Goal: Information Seeking & Learning: Learn about a topic

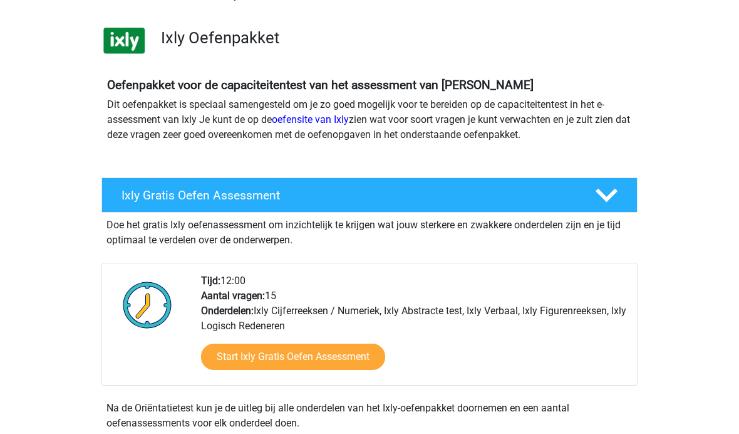
scroll to position [78, 0]
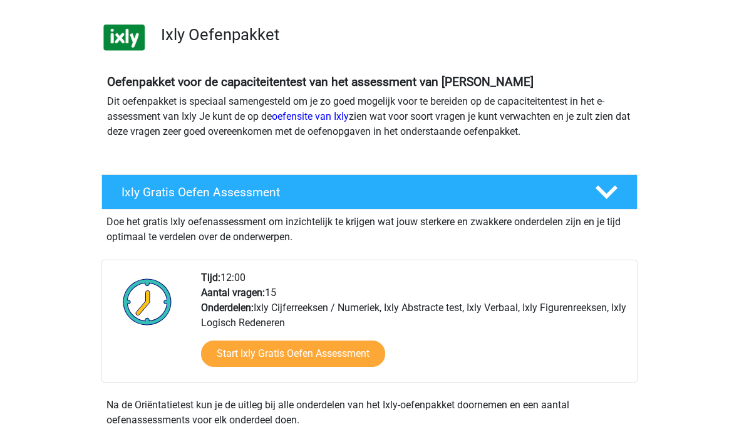
click at [301, 349] on link "Start Ixly Gratis Oefen Assessment" at bounding box center [293, 353] width 184 height 26
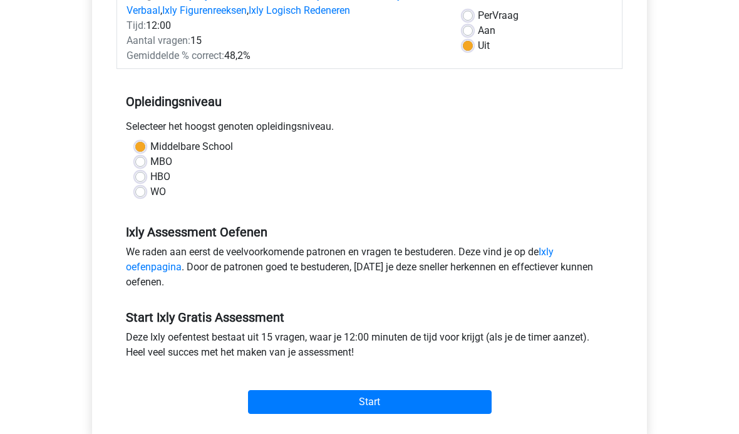
scroll to position [188, 0]
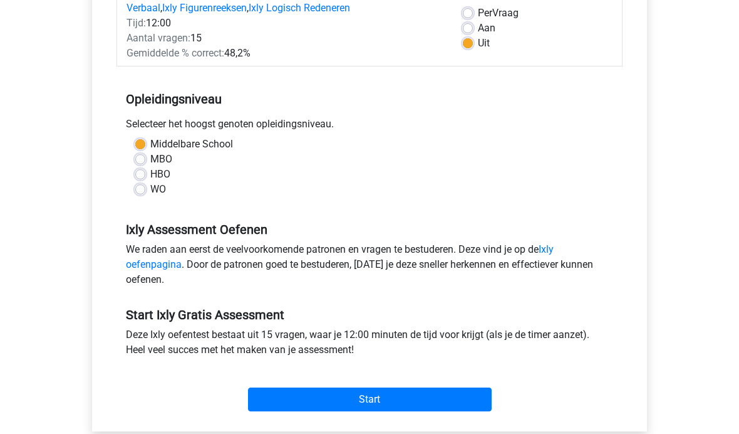
click at [427, 409] on input "Start" at bounding box center [370, 399] width 244 height 24
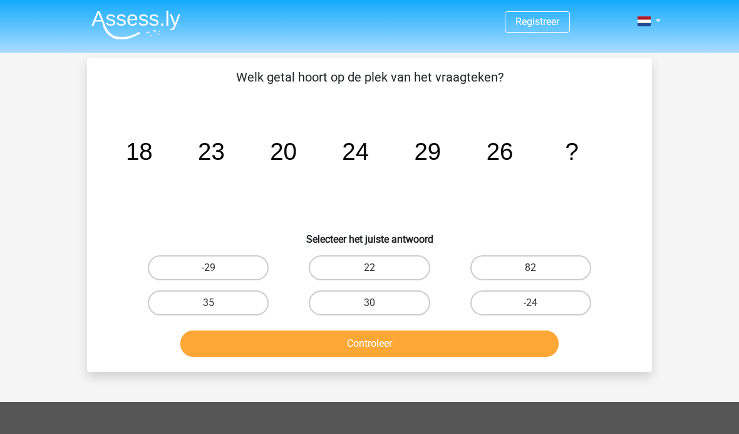
click at [391, 305] on label "30" at bounding box center [369, 302] width 121 height 25
click at [378, 305] on input "30" at bounding box center [374, 307] width 8 height 8
radio input "true"
click at [458, 341] on button "Controleer" at bounding box center [369, 343] width 379 height 26
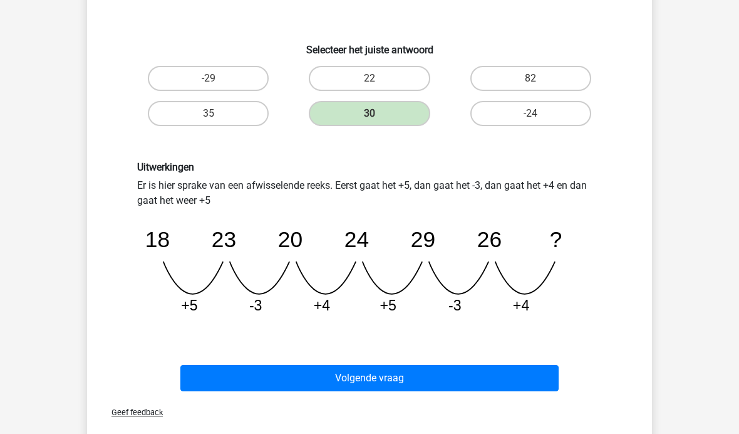
scroll to position [192, 0]
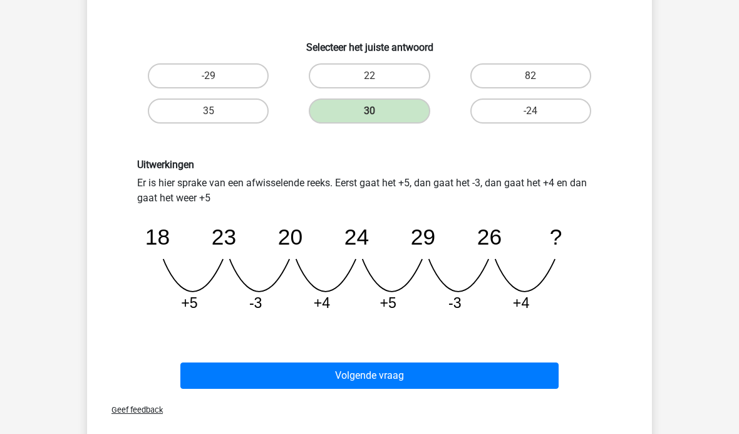
click at [523, 380] on button "Volgende vraag" at bounding box center [369, 375] width 379 height 26
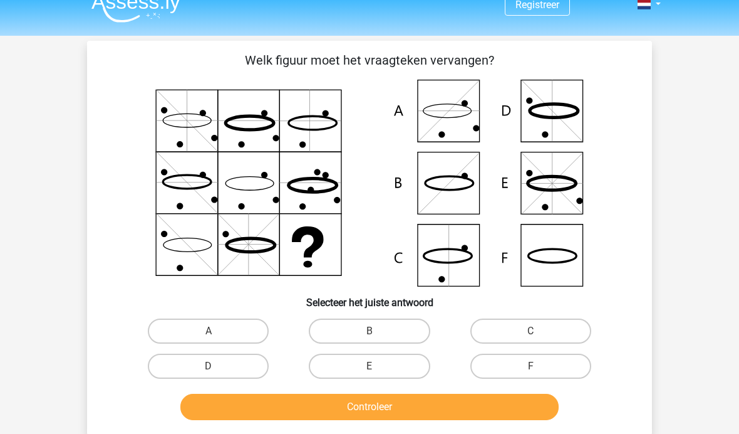
scroll to position [18, 0]
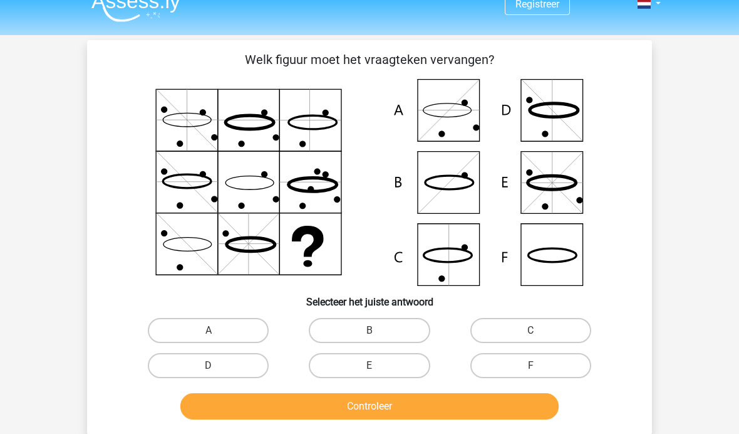
click at [556, 266] on icon at bounding box center [369, 182] width 505 height 207
click at [547, 367] on label "F" at bounding box center [531, 365] width 121 height 25
click at [539, 367] on input "F" at bounding box center [535, 369] width 8 height 8
radio input "true"
click at [474, 408] on button "Controleer" at bounding box center [369, 406] width 379 height 26
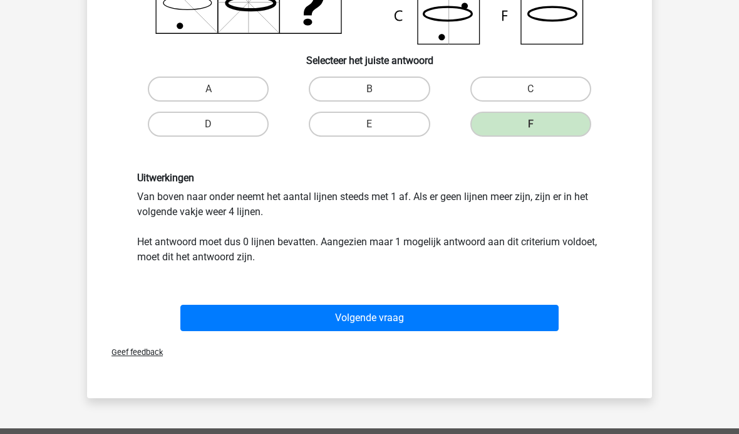
click at [518, 319] on button "Volgende vraag" at bounding box center [369, 318] width 379 height 26
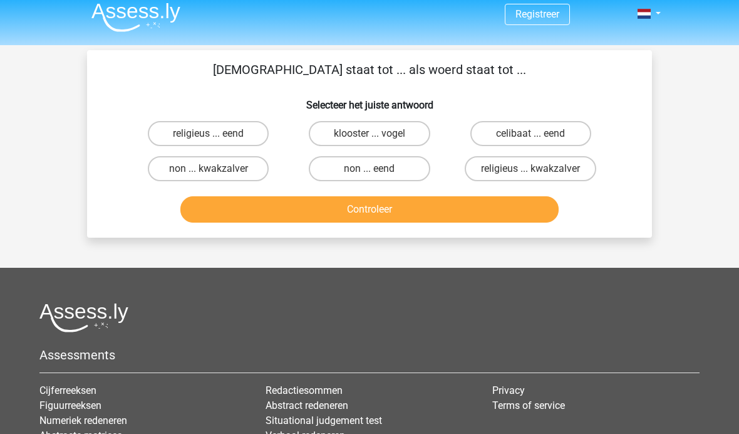
scroll to position [0, 0]
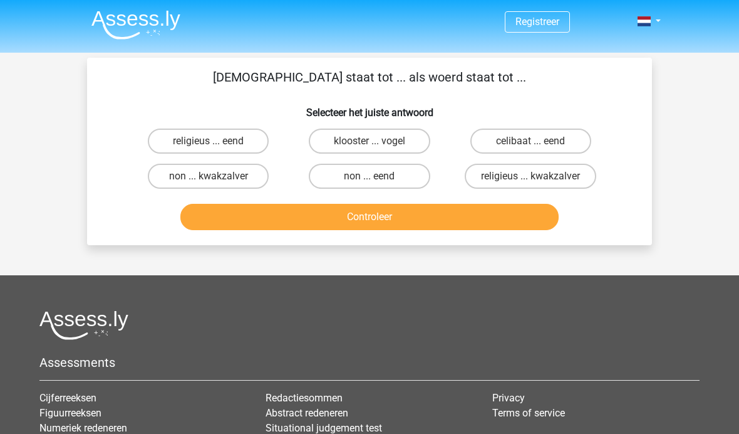
click at [410, 142] on label "klooster ... vogel" at bounding box center [369, 140] width 121 height 25
click at [378, 142] on input "klooster ... vogel" at bounding box center [374, 145] width 8 height 8
radio input "true"
click at [443, 230] on button "Controleer" at bounding box center [369, 217] width 379 height 26
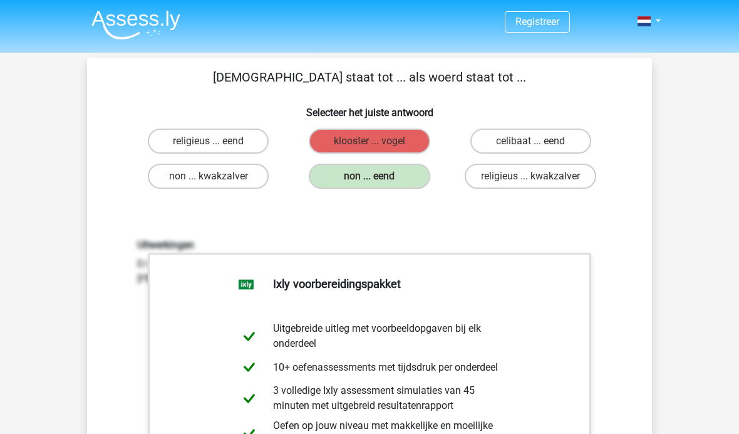
click at [407, 184] on label "non ... eend" at bounding box center [369, 176] width 121 height 25
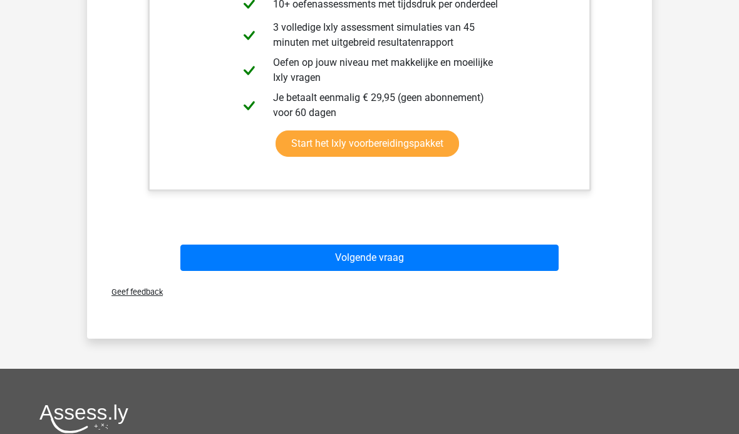
scroll to position [377, 0]
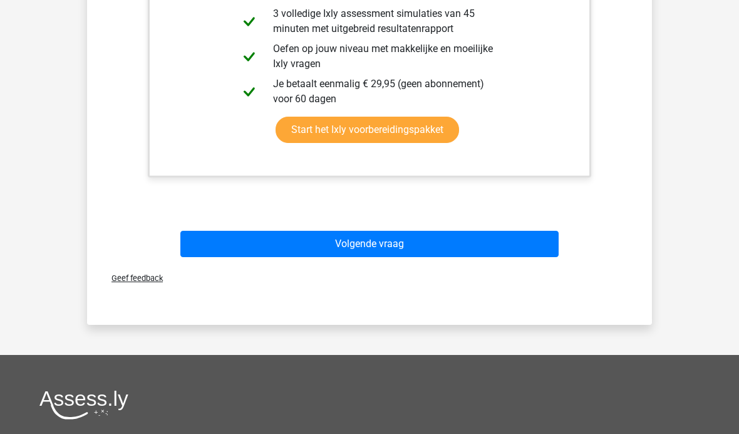
click at [409, 256] on button "Volgende vraag" at bounding box center [369, 244] width 379 height 26
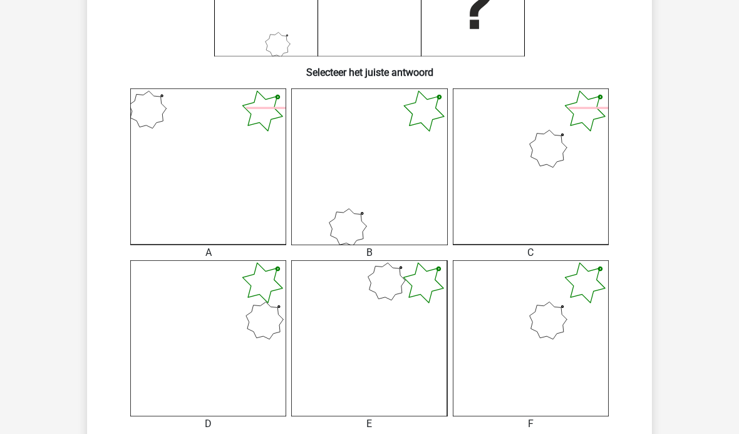
scroll to position [252, 0]
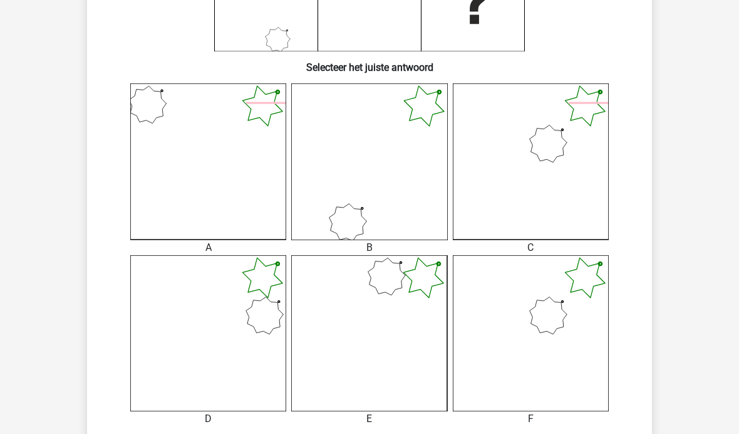
click at [560, 325] on icon at bounding box center [531, 333] width 156 height 156
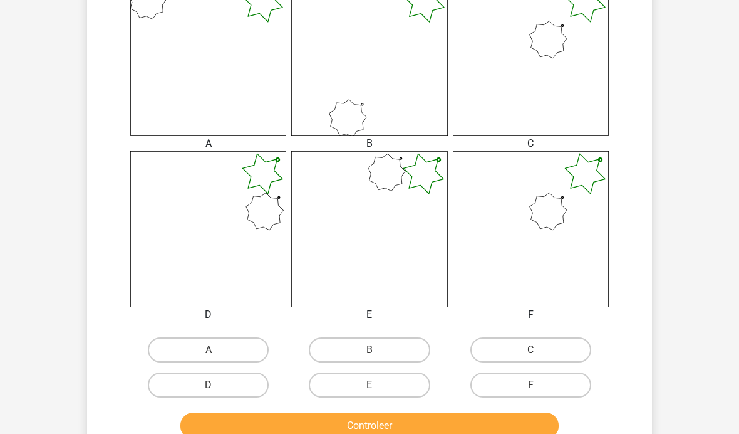
scroll to position [370, 0]
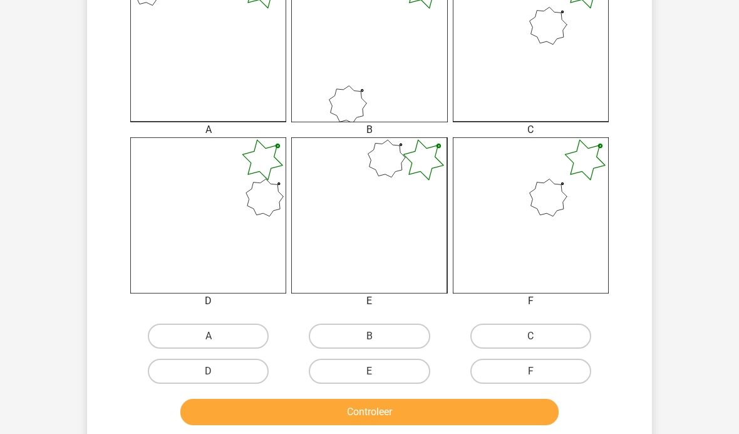
click at [548, 380] on label "F" at bounding box center [531, 370] width 121 height 25
click at [539, 379] on input "F" at bounding box center [535, 375] width 8 height 8
radio input "true"
click at [529, 421] on button "Controleer" at bounding box center [369, 412] width 379 height 26
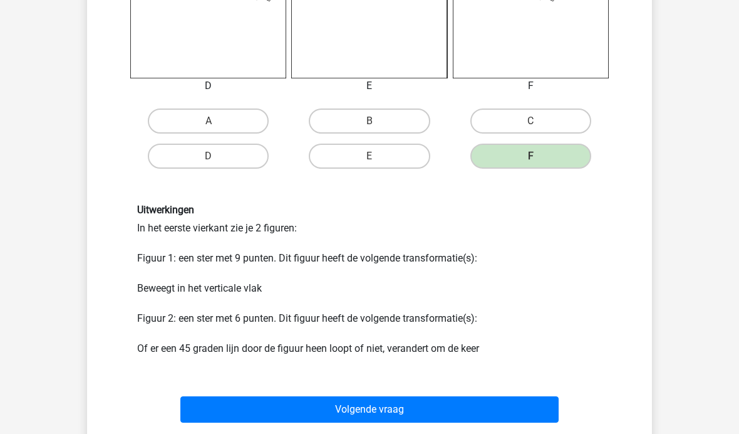
click at [528, 420] on button "Volgende vraag" at bounding box center [369, 409] width 379 height 26
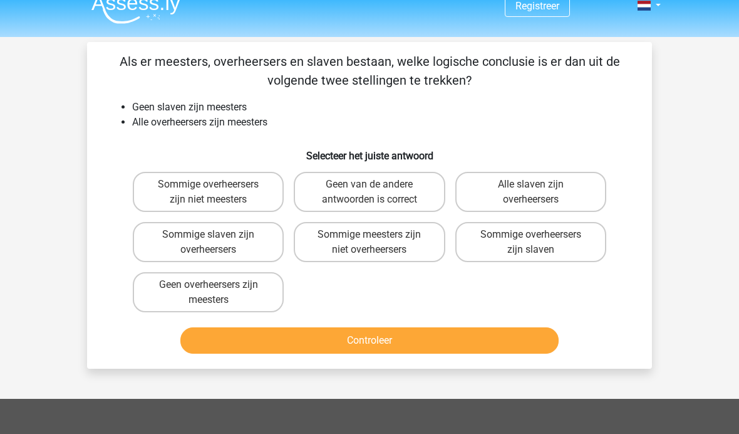
scroll to position [16, 0]
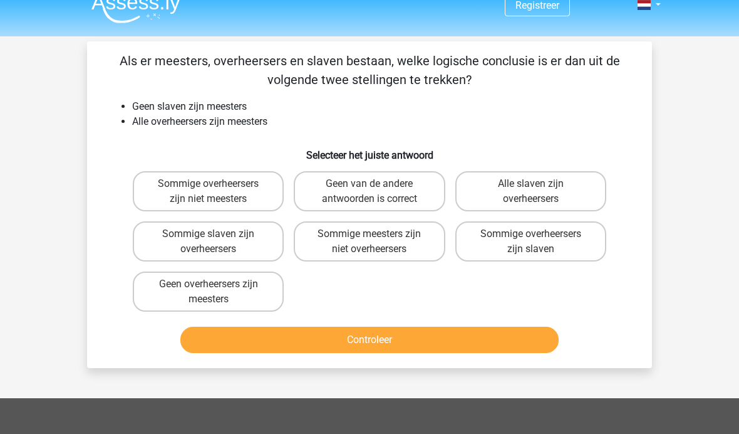
click at [563, 244] on label "Sommige overheersers zijn slaven" at bounding box center [531, 241] width 151 height 40
click at [539, 242] on input "Sommige overheersers zijn slaven" at bounding box center [535, 238] width 8 height 8
radio input "true"
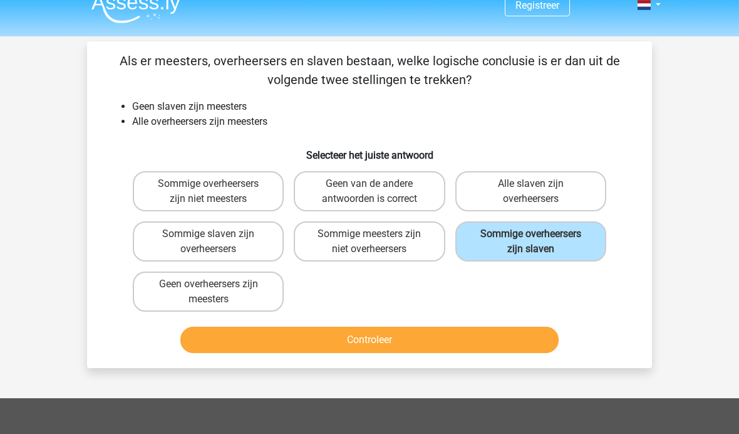
click at [520, 347] on button "Controleer" at bounding box center [369, 339] width 379 height 26
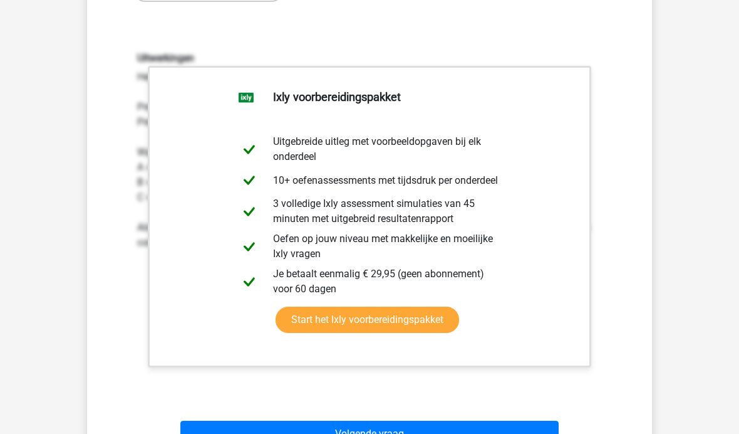
scroll to position [336, 0]
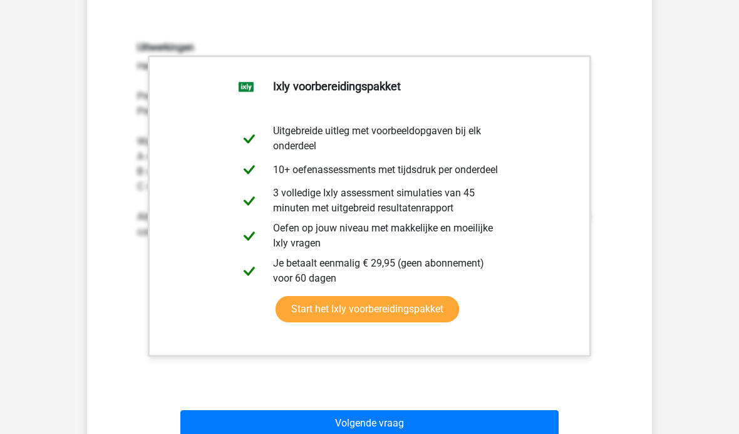
click at [529, 422] on button "Volgende vraag" at bounding box center [369, 423] width 379 height 26
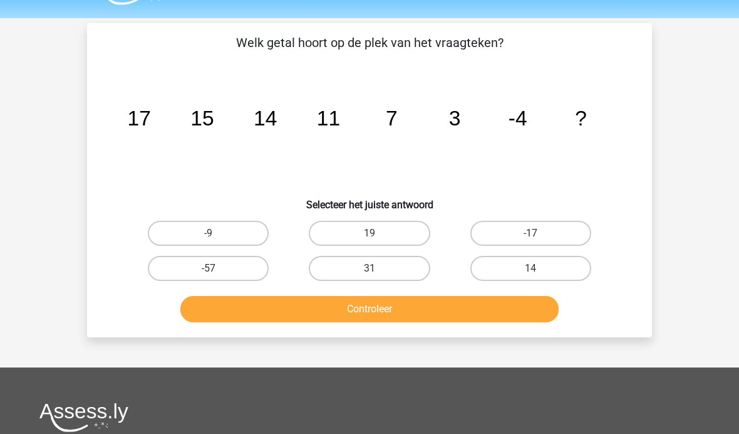
scroll to position [35, 0]
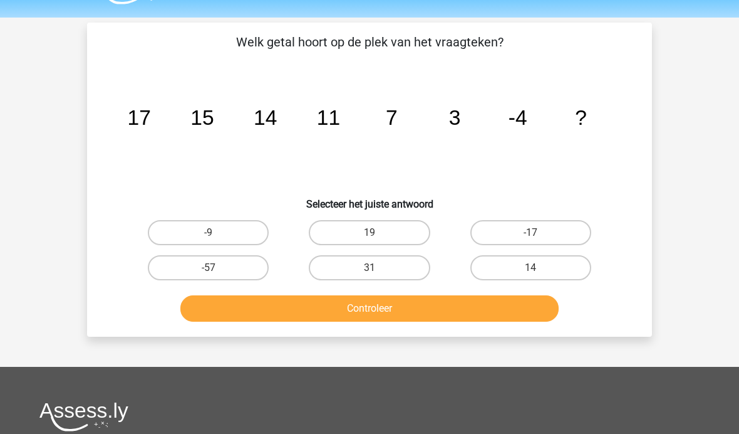
click at [240, 226] on label "-9" at bounding box center [208, 232] width 121 height 25
click at [217, 232] on input "-9" at bounding box center [213, 236] width 8 height 8
radio input "true"
click at [397, 311] on button "Controleer" at bounding box center [369, 308] width 379 height 26
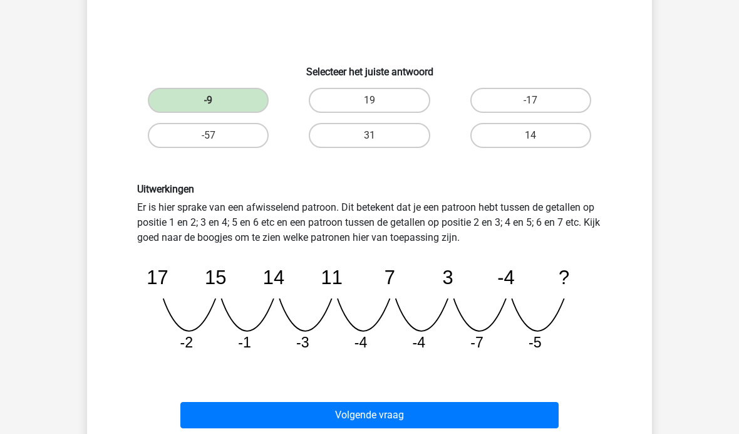
scroll to position [170, 0]
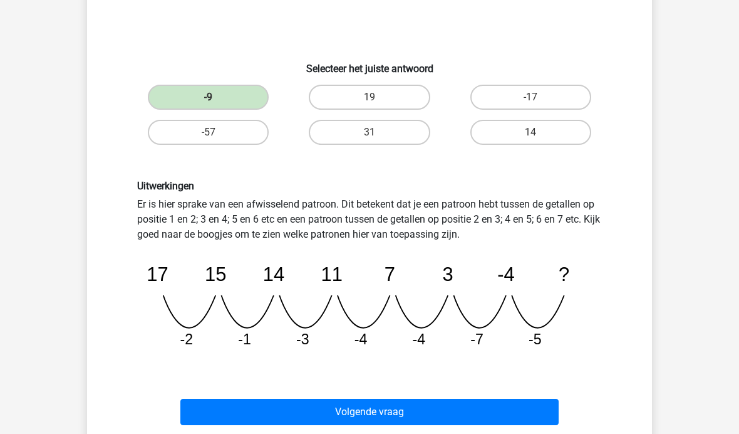
click at [516, 409] on button "Volgende vraag" at bounding box center [369, 412] width 379 height 26
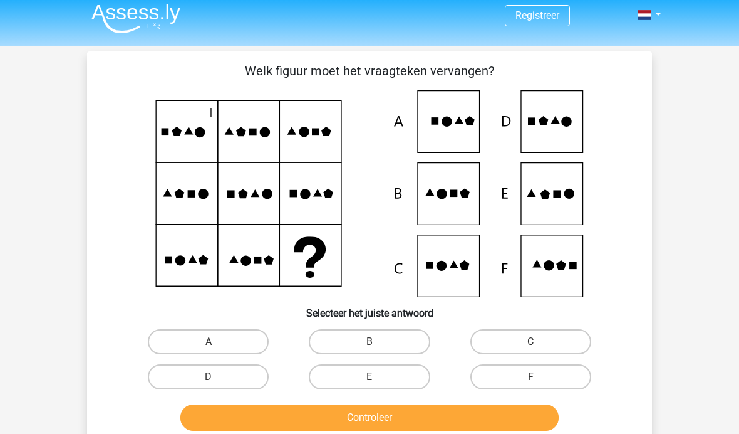
scroll to position [8, 0]
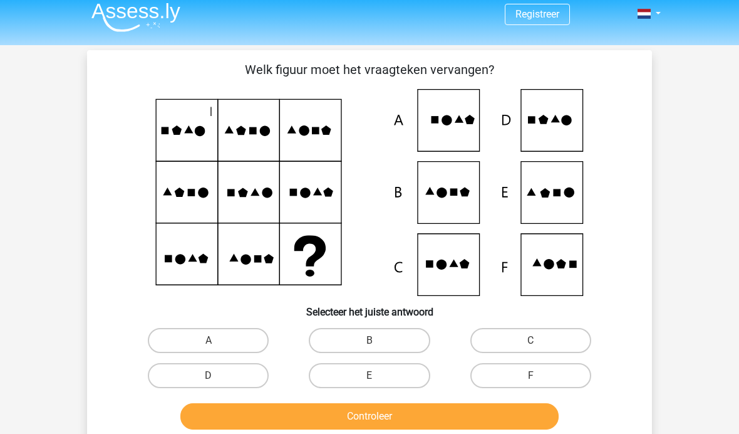
click at [548, 177] on icon at bounding box center [369, 192] width 505 height 207
click at [373, 376] on input "E" at bounding box center [374, 379] width 8 height 8
radio input "true"
click at [518, 427] on button "Controleer" at bounding box center [369, 416] width 379 height 26
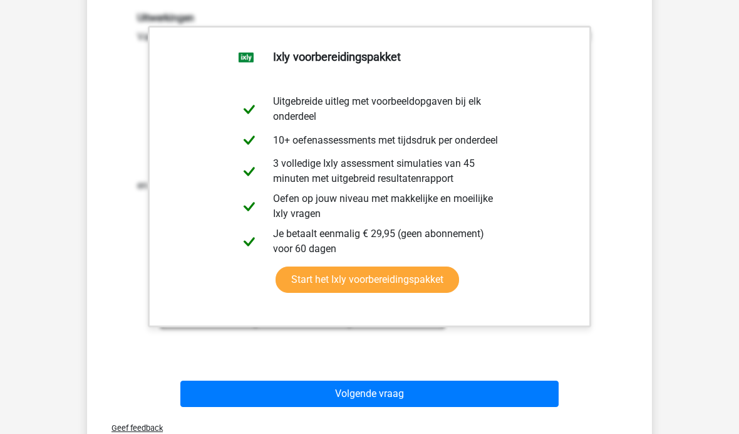
click at [531, 394] on button "Volgende vraag" at bounding box center [369, 393] width 379 height 26
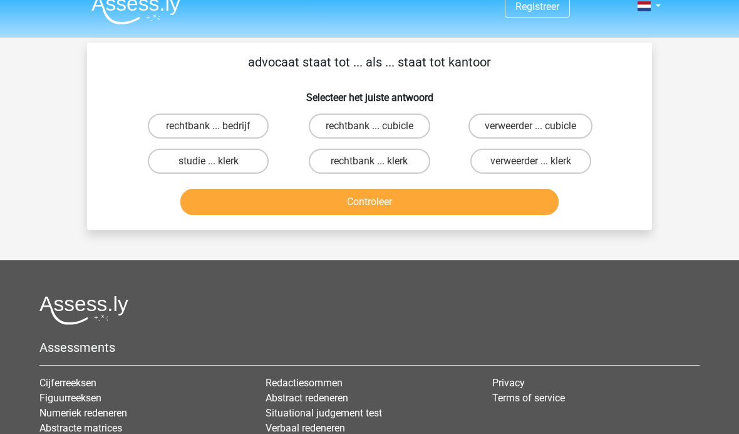
scroll to position [0, 0]
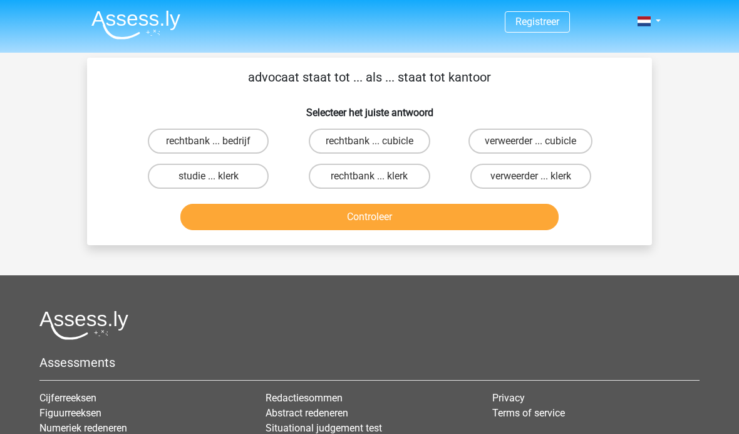
click at [244, 136] on label "rechtbank ... bedrijf" at bounding box center [208, 140] width 121 height 25
click at [217, 141] on input "rechtbank ... bedrijf" at bounding box center [213, 145] width 8 height 8
radio input "true"
click at [382, 225] on button "Controleer" at bounding box center [369, 217] width 379 height 26
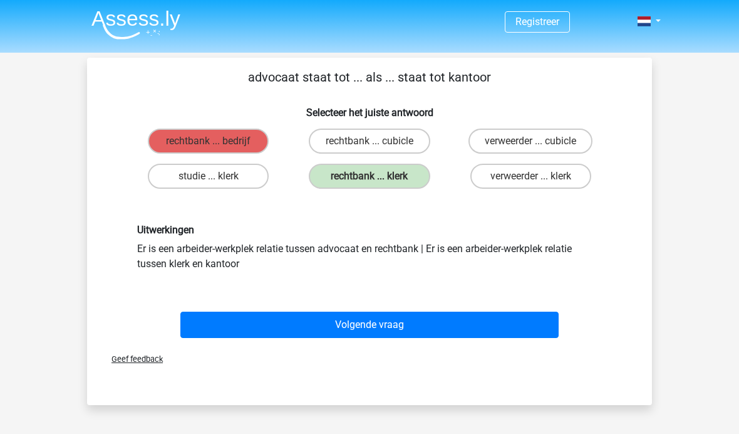
click at [380, 328] on button "Volgende vraag" at bounding box center [369, 324] width 379 height 26
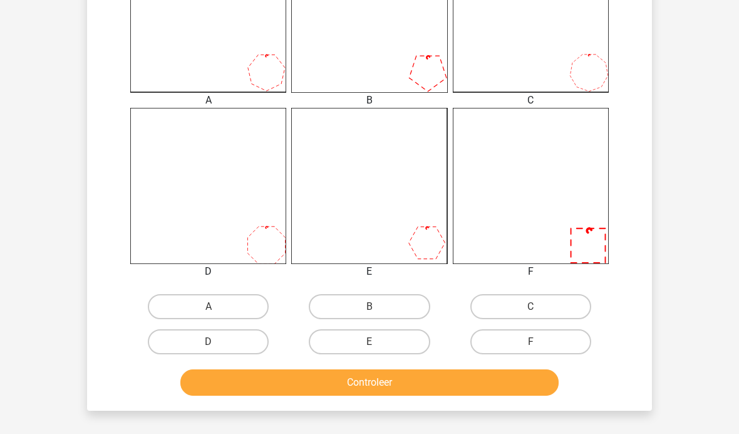
scroll to position [402, 0]
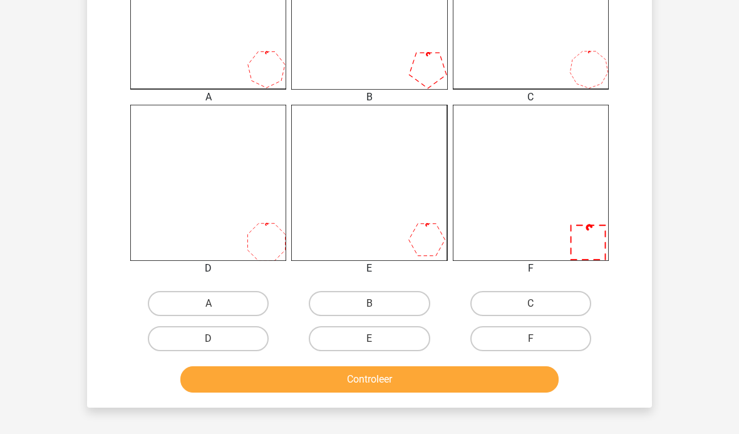
click at [564, 341] on label "F" at bounding box center [531, 338] width 121 height 25
click at [539, 341] on input "F" at bounding box center [535, 342] width 8 height 8
radio input "true"
click at [532, 387] on button "Controleer" at bounding box center [369, 379] width 379 height 26
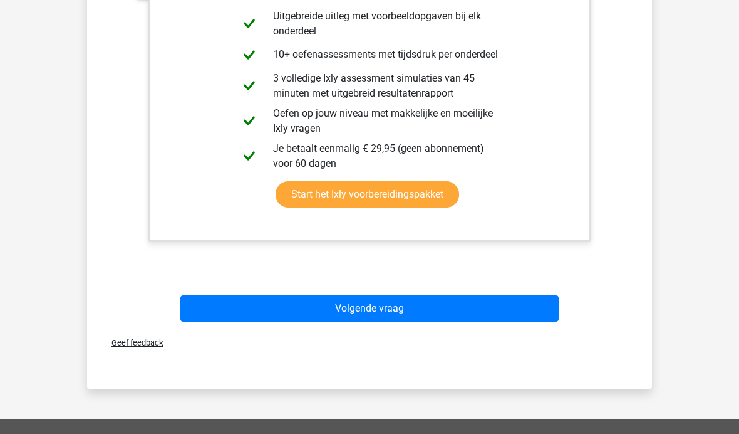
click at [538, 320] on button "Volgende vraag" at bounding box center [369, 308] width 379 height 26
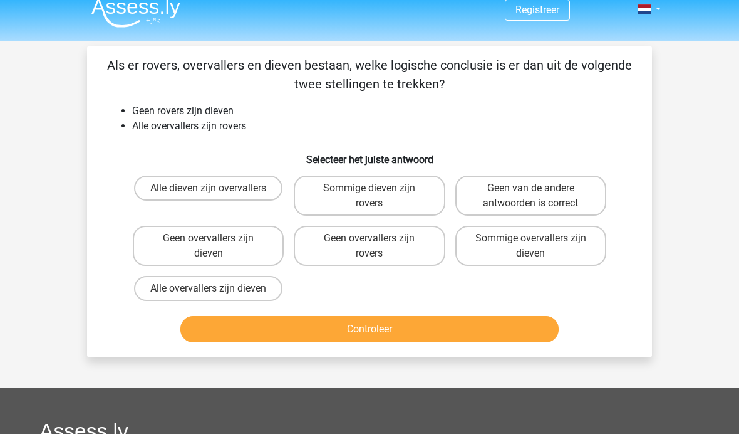
scroll to position [0, 0]
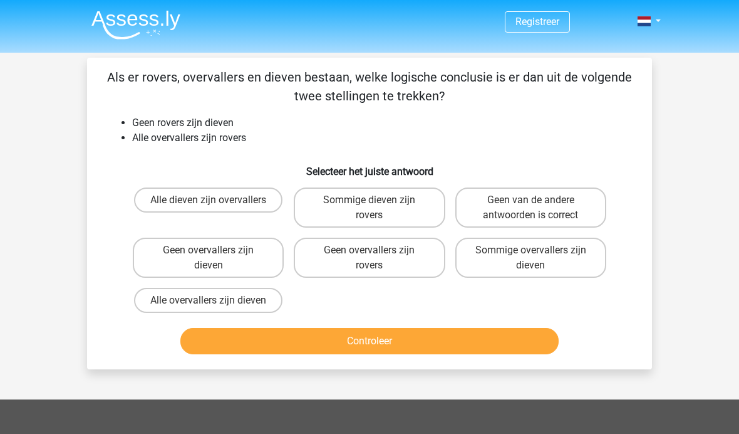
click at [251, 293] on label "Alle overvallers zijn dieven" at bounding box center [208, 300] width 149 height 25
click at [217, 300] on input "Alle overvallers zijn dieven" at bounding box center [213, 304] width 8 height 8
radio input "true"
click at [380, 350] on button "Controleer" at bounding box center [369, 341] width 379 height 26
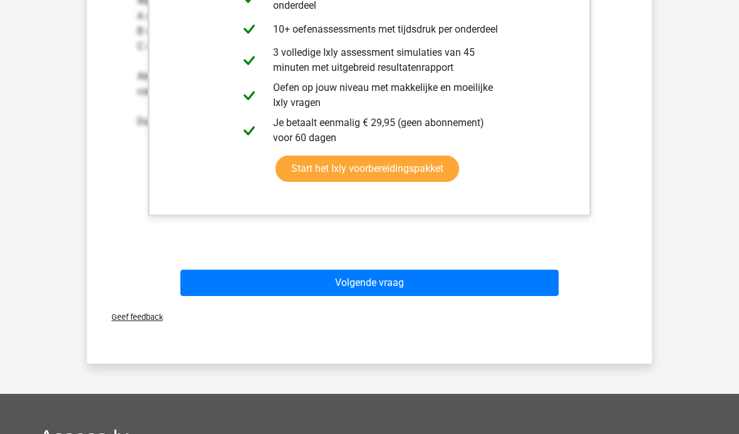
click at [427, 296] on button "Volgende vraag" at bounding box center [369, 282] width 379 height 26
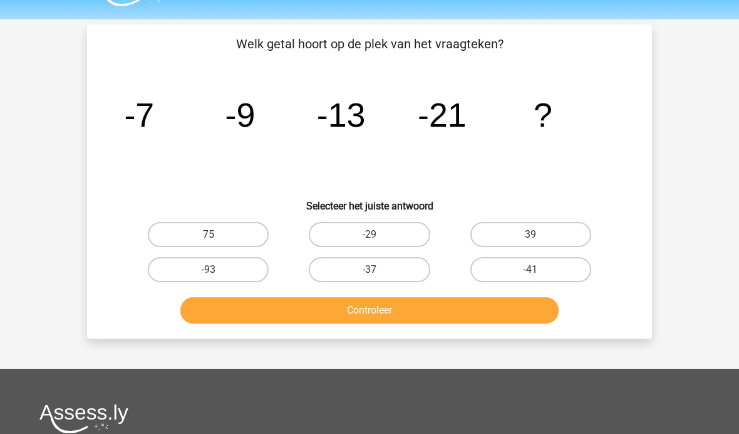
scroll to position [34, 0]
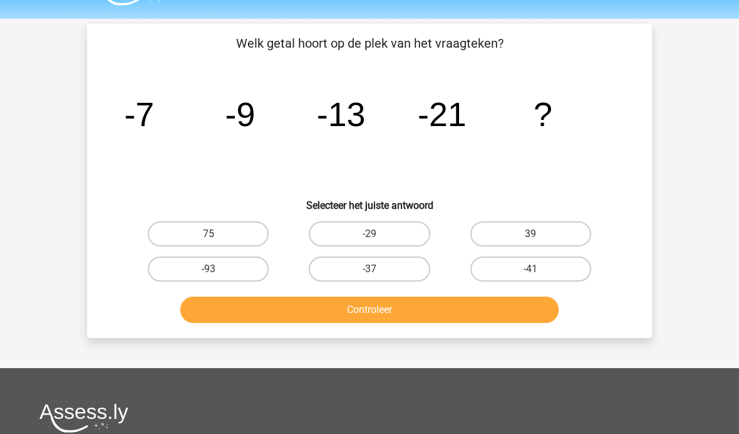
click at [394, 239] on label "-29" at bounding box center [369, 233] width 121 height 25
click at [378, 239] on input "-29" at bounding box center [374, 238] width 8 height 8
radio input "true"
click at [452, 321] on button "Controleer" at bounding box center [369, 309] width 379 height 26
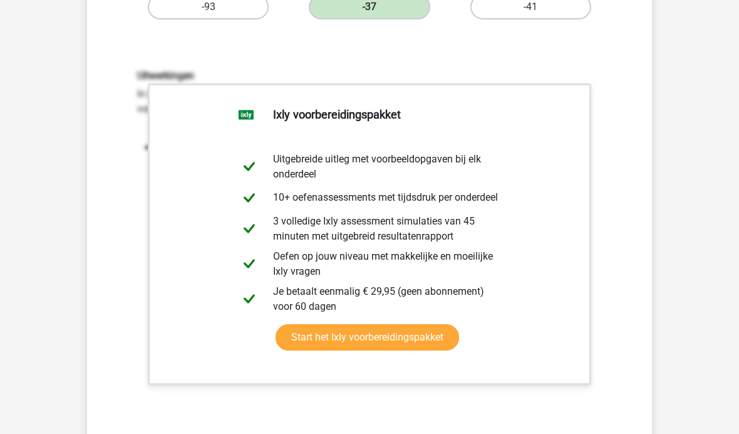
scroll to position [331, 0]
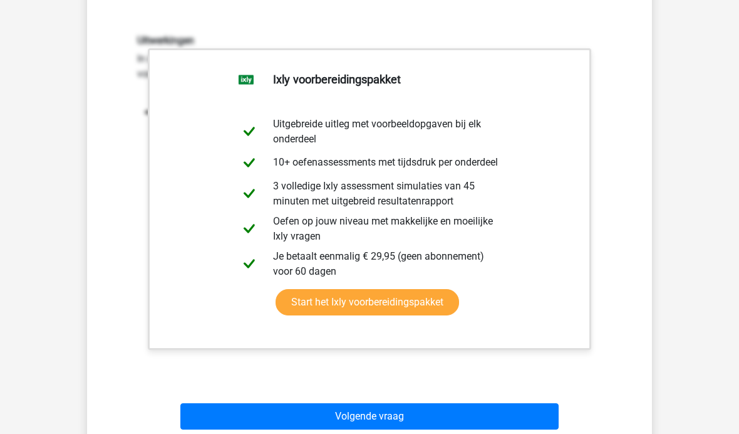
click at [462, 427] on button "Volgende vraag" at bounding box center [369, 416] width 379 height 26
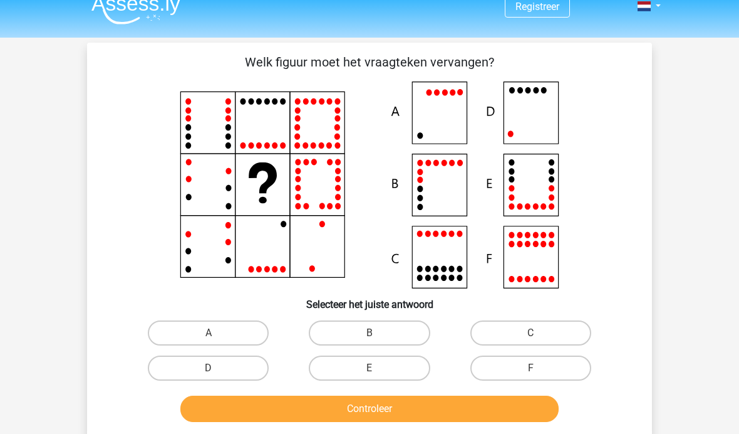
scroll to position [9, 0]
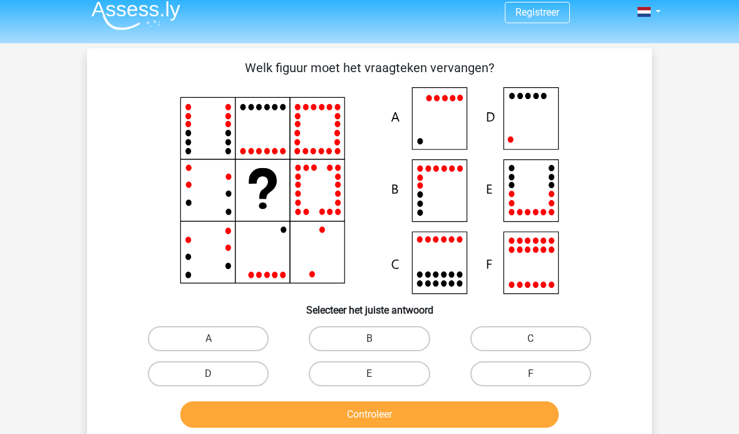
click at [382, 382] on label "E" at bounding box center [369, 373] width 121 height 25
click at [378, 382] on input "E" at bounding box center [374, 377] width 8 height 8
radio input "true"
click at [424, 425] on button "Controleer" at bounding box center [369, 414] width 379 height 26
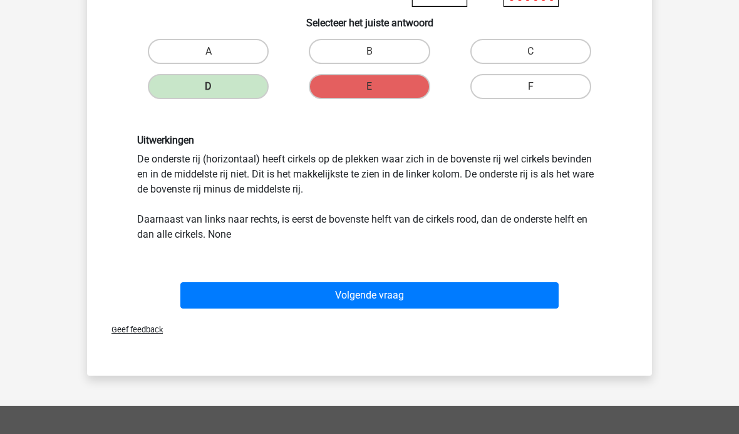
click at [514, 305] on button "Volgende vraag" at bounding box center [369, 295] width 379 height 26
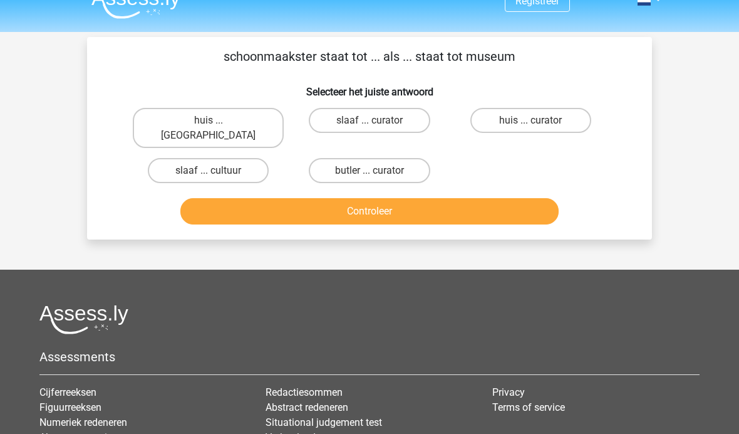
scroll to position [0, 0]
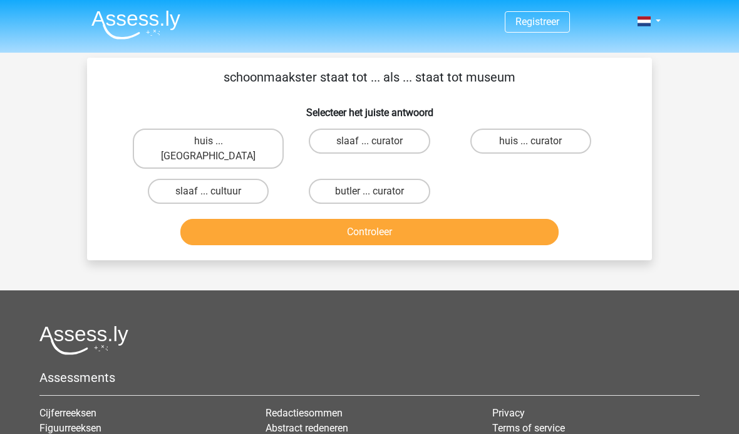
click at [243, 135] on label "huis ... louvre" at bounding box center [208, 148] width 151 height 40
click at [217, 141] on input "huis ... louvre" at bounding box center [213, 145] width 8 height 8
radio input "true"
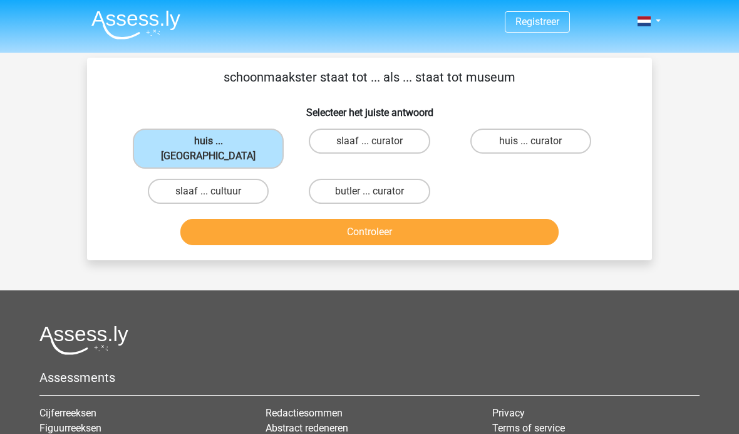
click at [330, 224] on button "Controleer" at bounding box center [369, 232] width 379 height 26
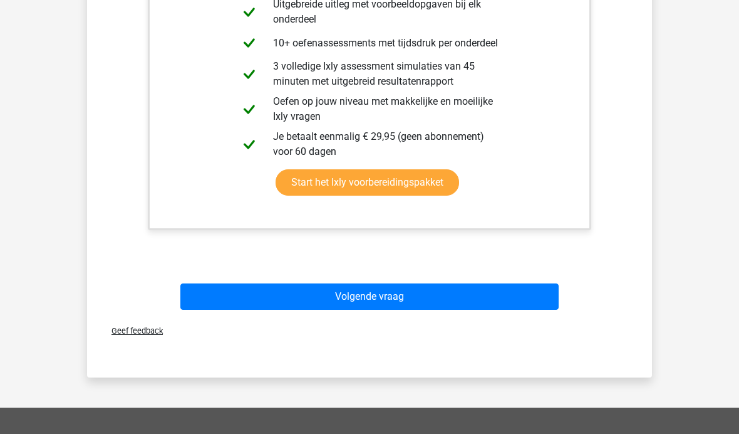
click at [403, 291] on button "Volgende vraag" at bounding box center [369, 296] width 379 height 26
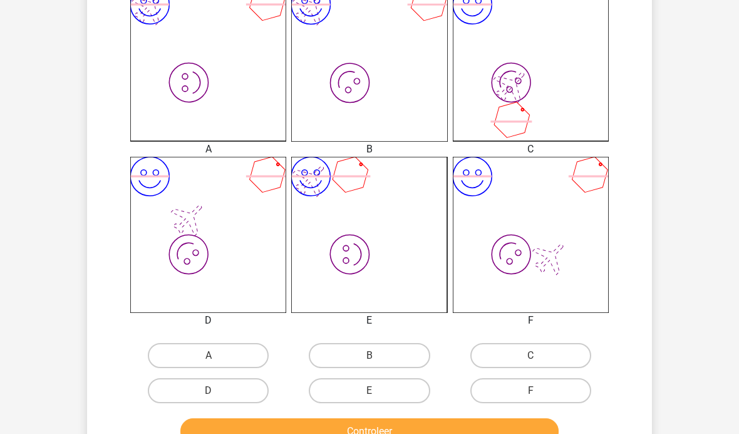
scroll to position [354, 0]
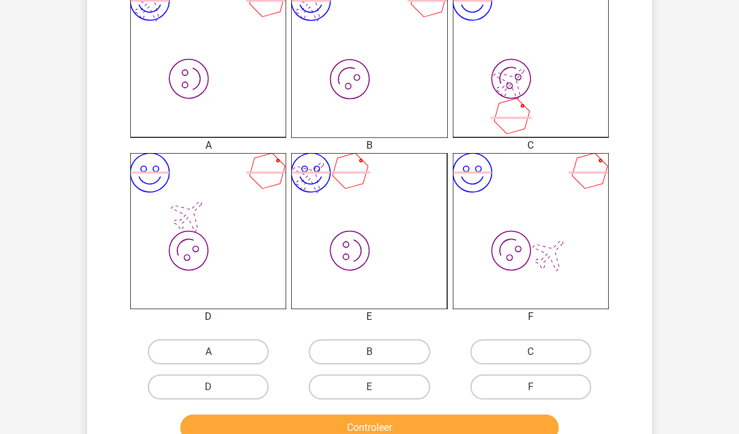
click at [396, 382] on label "E" at bounding box center [369, 386] width 121 height 25
click at [378, 387] on input "E" at bounding box center [374, 391] width 8 height 8
radio input "true"
click at [425, 427] on button "Controleer" at bounding box center [369, 427] width 379 height 26
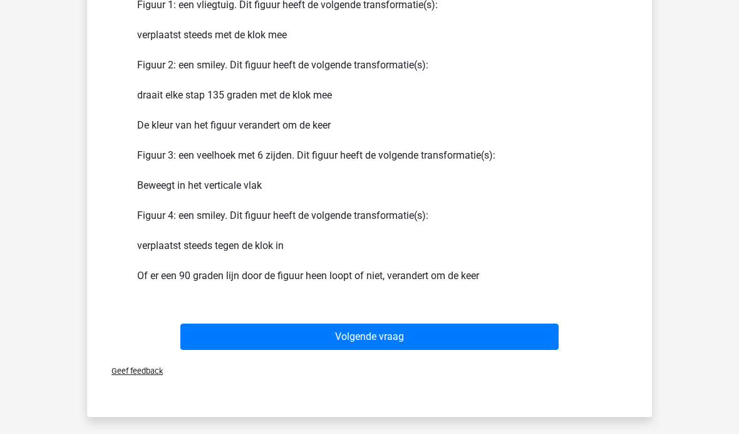
click at [535, 336] on button "Volgende vraag" at bounding box center [369, 336] width 379 height 26
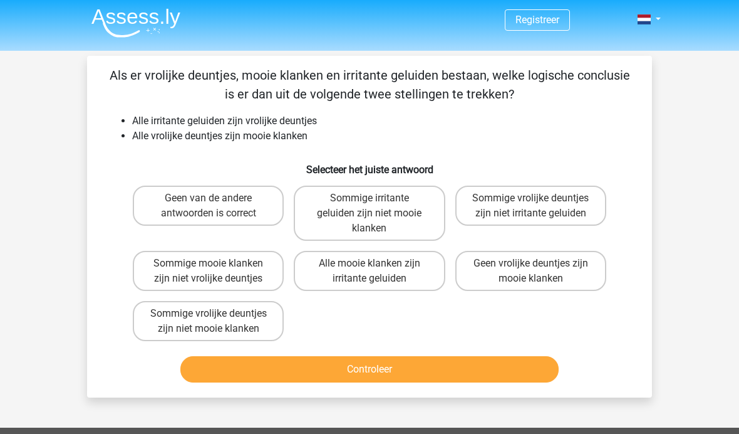
scroll to position [0, 0]
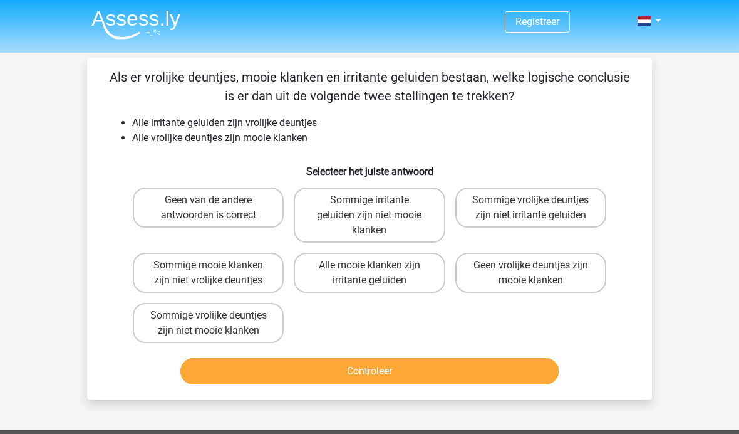
click at [222, 326] on label "Sommige vrolijke deuntjes zijn niet mooie klanken" at bounding box center [208, 323] width 151 height 40
click at [217, 323] on input "Sommige vrolijke deuntjes zijn niet mooie klanken" at bounding box center [213, 319] width 8 height 8
radio input "true"
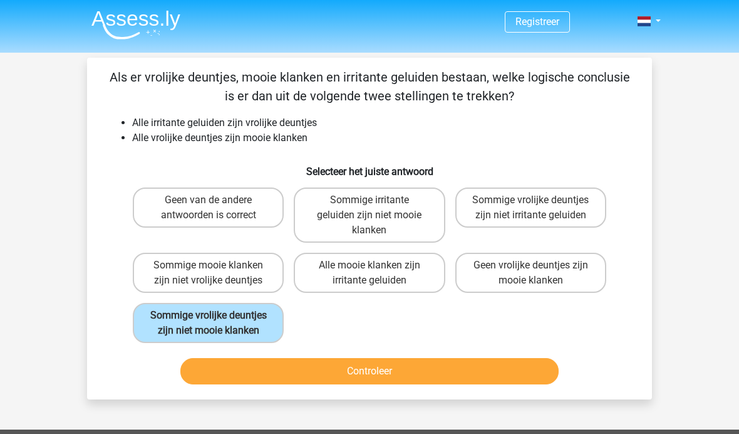
click at [382, 384] on button "Controleer" at bounding box center [369, 371] width 379 height 26
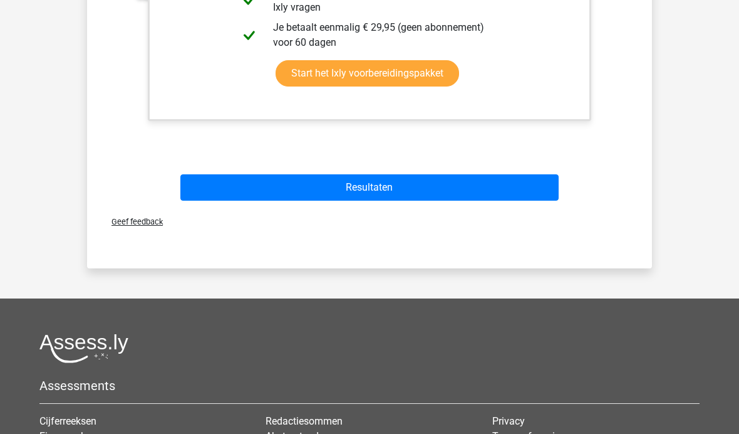
scroll to position [588, 0]
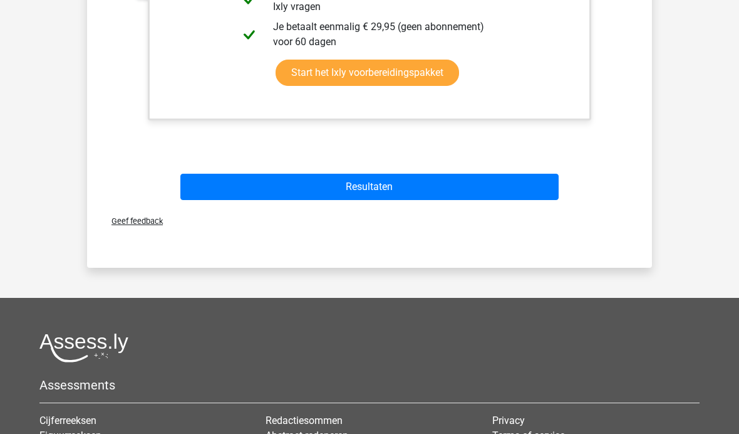
click at [395, 190] on button "Resultaten" at bounding box center [369, 187] width 379 height 26
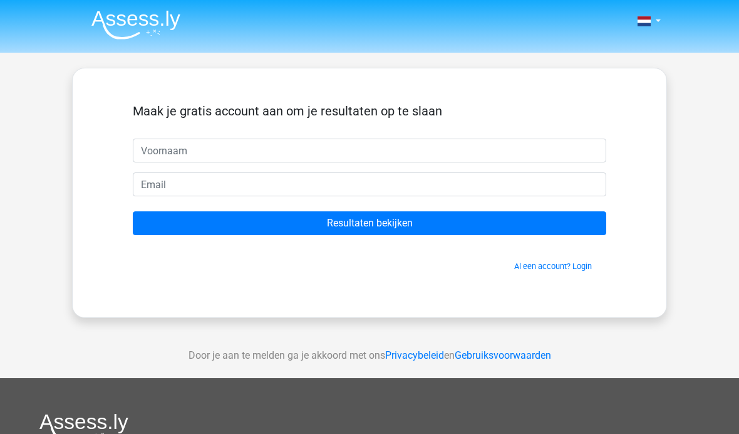
click at [387, 155] on input "text" at bounding box center [370, 150] width 474 height 24
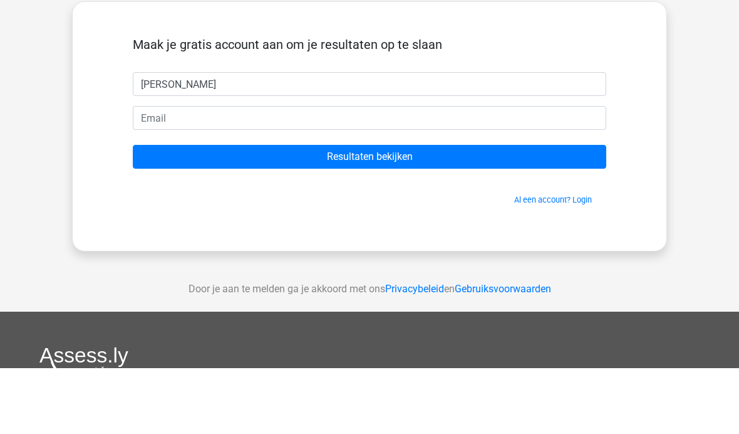
type input "[PERSON_NAME]"
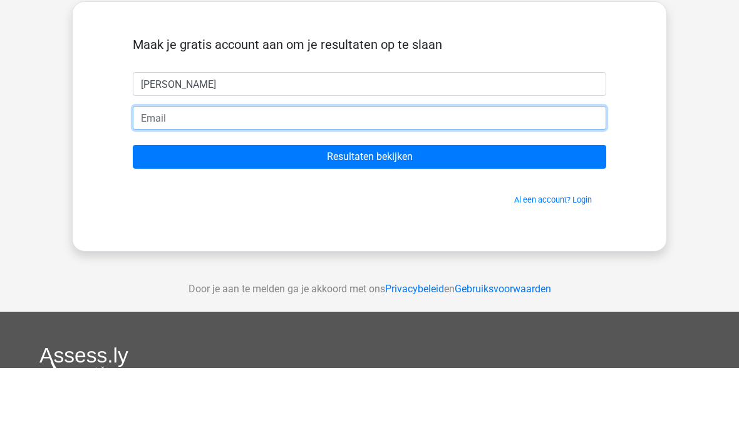
click at [149, 172] on input "email" at bounding box center [370, 184] width 474 height 24
click at [370, 211] on input "Resultaten bekijken" at bounding box center [370, 223] width 474 height 24
type input "nadia_1996@live.nl"
click at [370, 211] on input "Resultaten bekijken" at bounding box center [370, 223] width 474 height 24
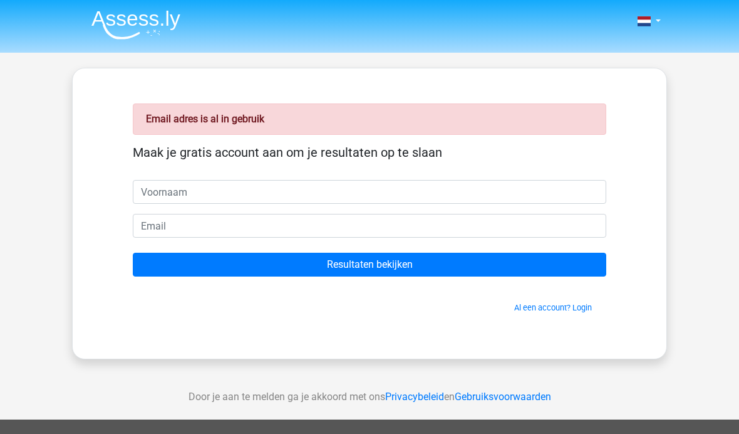
click at [568, 274] on input "Resultaten bekijken" at bounding box center [370, 265] width 474 height 24
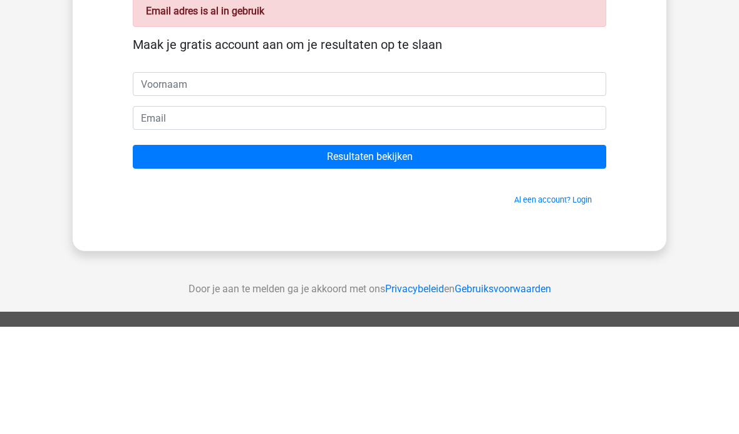
click at [728, 153] on div "Nederlands English" at bounding box center [369, 375] width 739 height 750
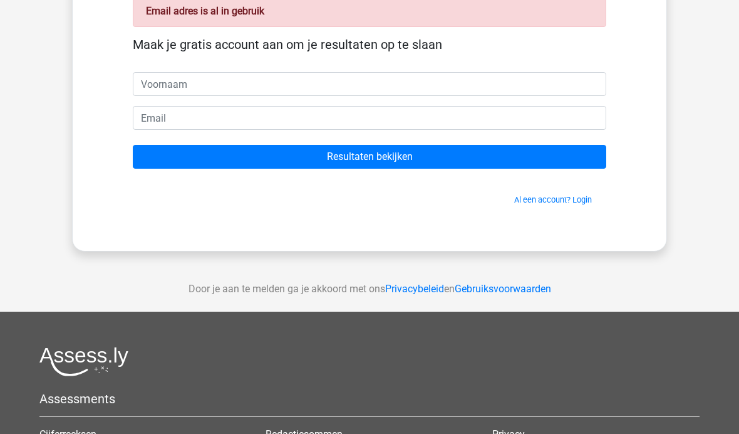
click at [541, 198] on link "Al een account? Login" at bounding box center [553, 199] width 78 height 9
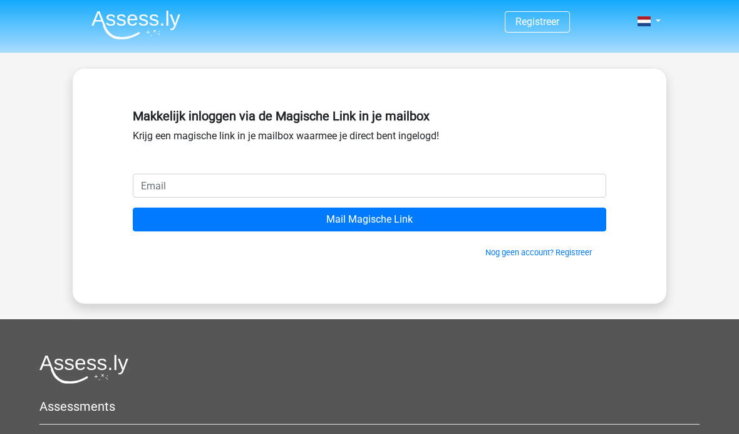
click at [155, 178] on input "email" at bounding box center [370, 186] width 474 height 24
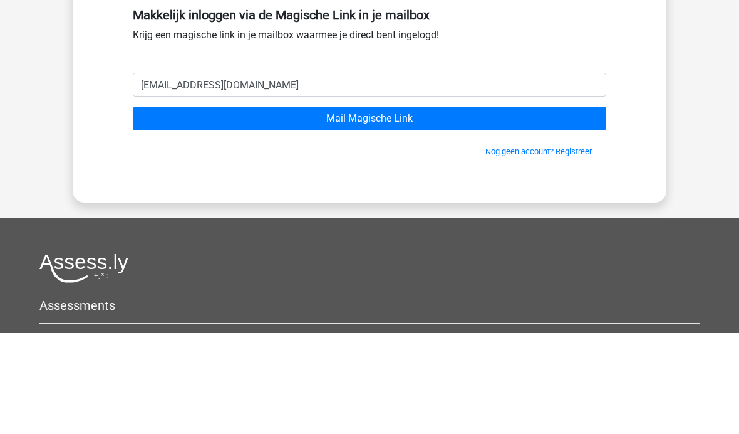
type input "[EMAIL_ADDRESS][DOMAIN_NAME]"
click at [475, 207] on input "Mail Magische Link" at bounding box center [370, 219] width 474 height 24
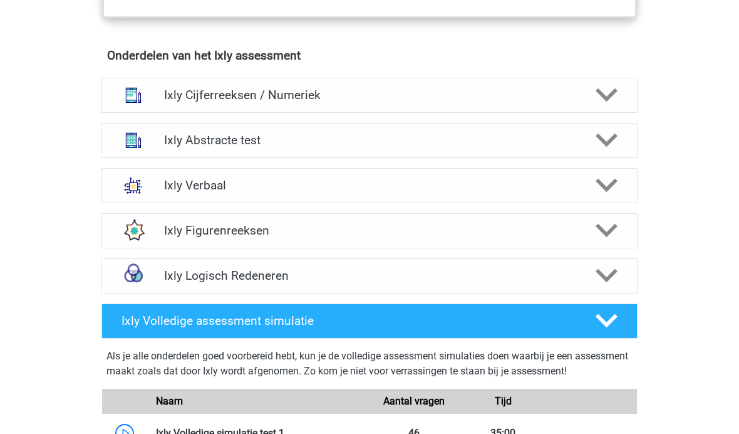
scroll to position [781, 0]
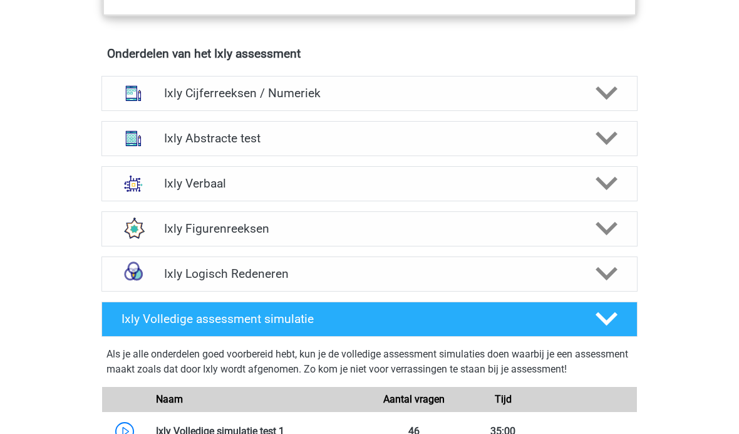
click at [601, 88] on icon at bounding box center [607, 93] width 22 height 22
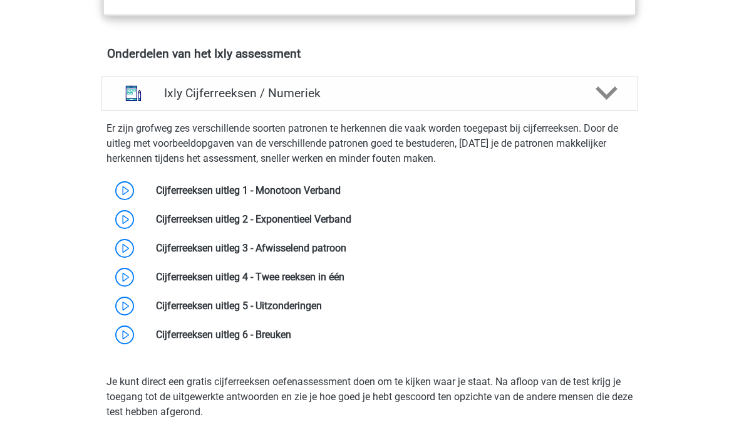
click at [605, 93] on icon at bounding box center [607, 93] width 22 height 22
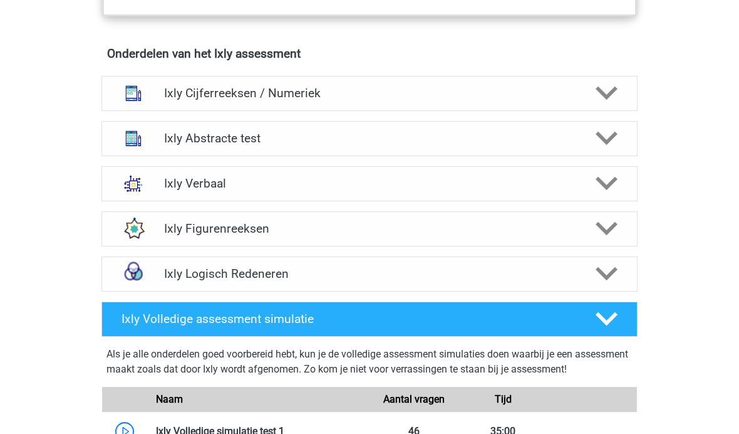
click at [625, 137] on div at bounding box center [606, 138] width 43 height 22
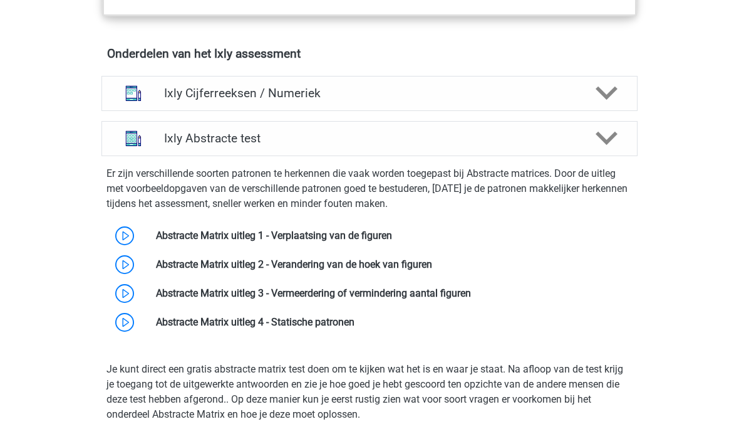
click at [612, 137] on polygon at bounding box center [607, 139] width 22 height 14
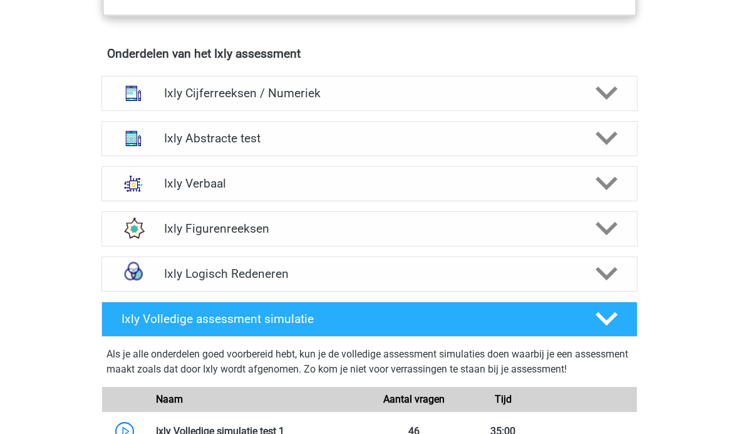
click at [602, 175] on icon at bounding box center [607, 183] width 22 height 22
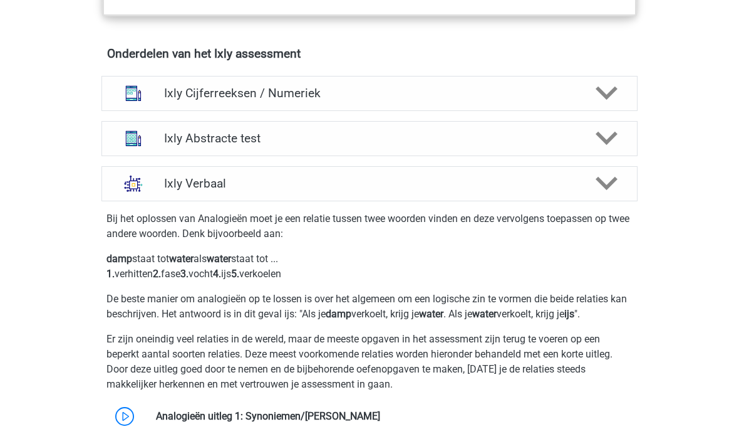
click at [597, 178] on icon at bounding box center [607, 183] width 22 height 22
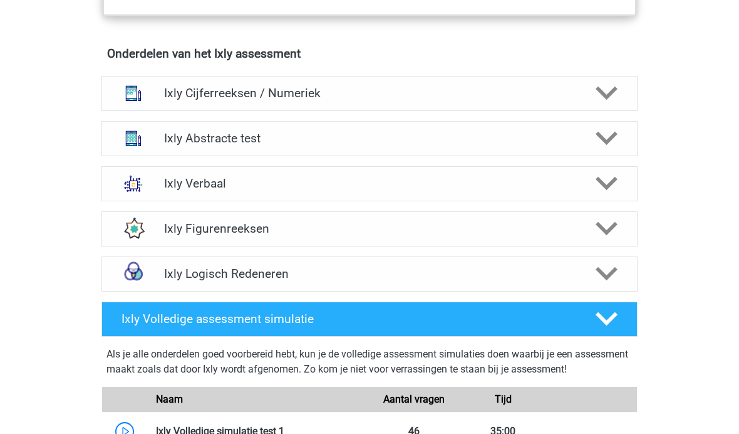
click at [587, 211] on div "Ixly Figurenreeksen" at bounding box center [370, 228] width 536 height 35
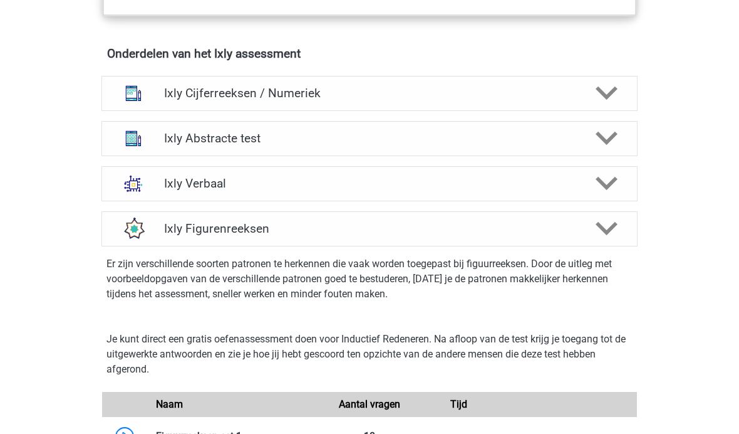
click at [575, 232] on h4 "Ixly Figurenreeksen" at bounding box center [369, 228] width 410 height 14
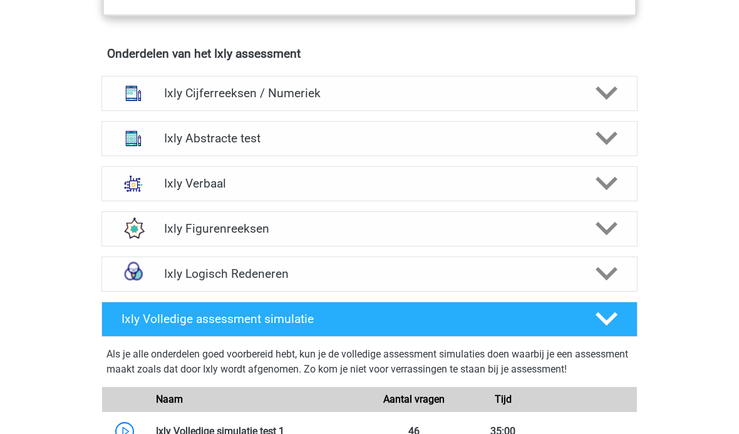
click at [595, 273] on div at bounding box center [606, 274] width 43 height 22
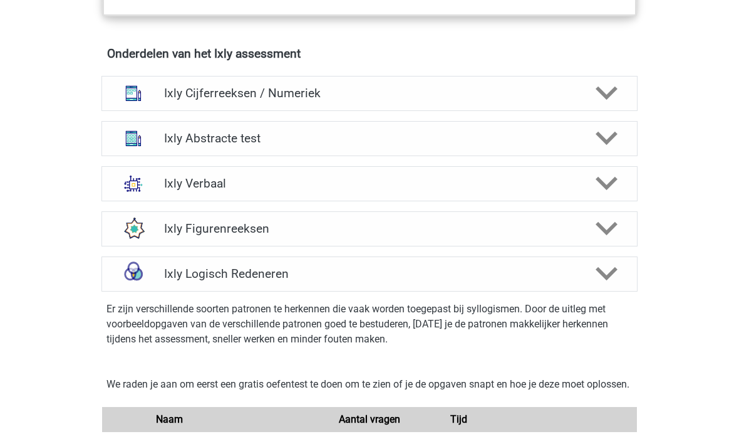
click at [581, 275] on div "Ixly Logisch Redeneren" at bounding box center [369, 273] width 429 height 14
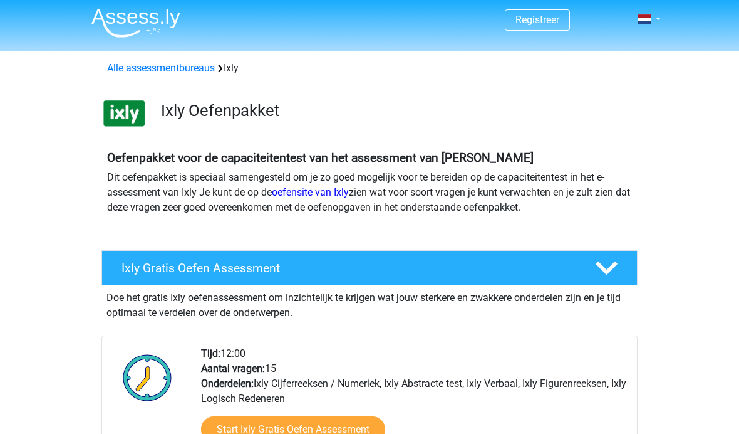
scroll to position [0, 0]
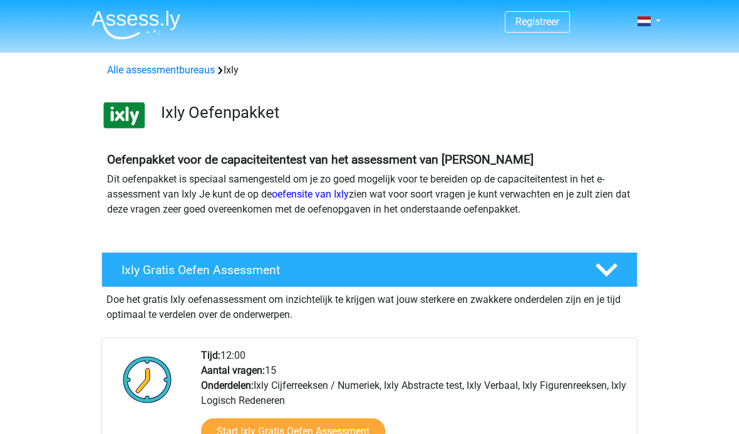
click at [518, 38] on nav "Registreer Nederlands" at bounding box center [369, 22] width 576 height 41
click at [537, 22] on link "Registreer" at bounding box center [538, 22] width 44 height 12
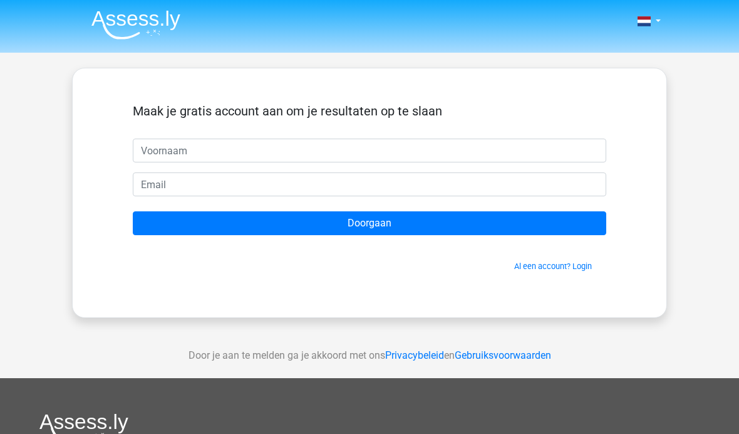
click at [554, 266] on link "Al een account? Login" at bounding box center [553, 265] width 78 height 9
